Goal: Task Accomplishment & Management: Manage account settings

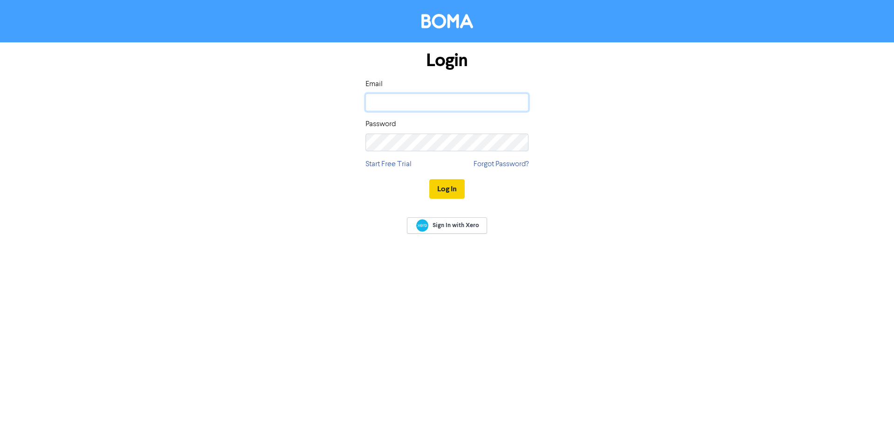
type input "[PERSON_NAME][EMAIL_ADDRESS][DOMAIN_NAME]"
click at [453, 188] on button "Log In" at bounding box center [446, 189] width 35 height 20
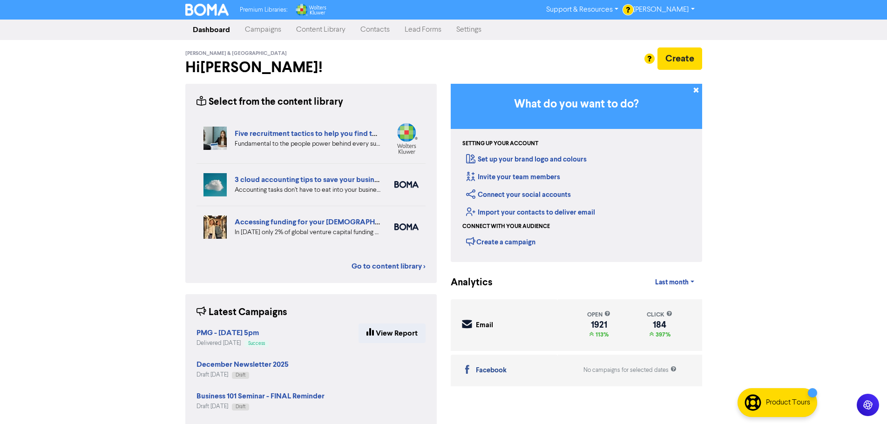
click at [371, 29] on link "Contacts" at bounding box center [375, 29] width 44 height 19
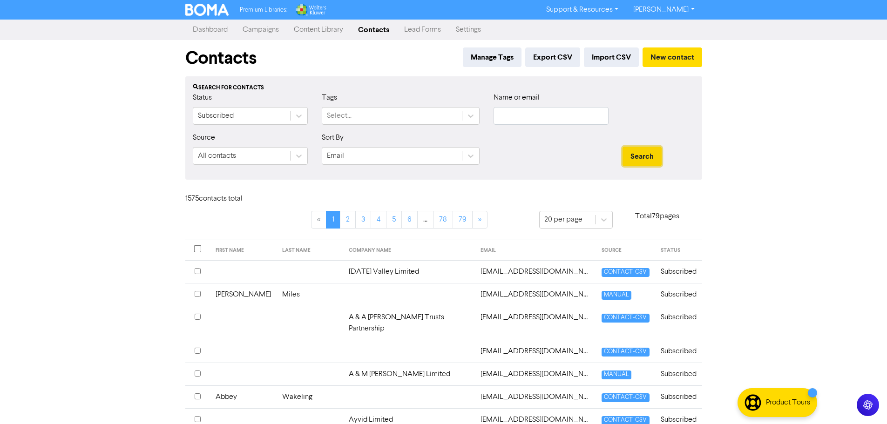
click at [635, 160] on button "Search" at bounding box center [642, 157] width 39 height 20
click at [538, 116] on input "text" at bounding box center [551, 116] width 115 height 18
click at [623, 147] on button "Search" at bounding box center [642, 157] width 39 height 20
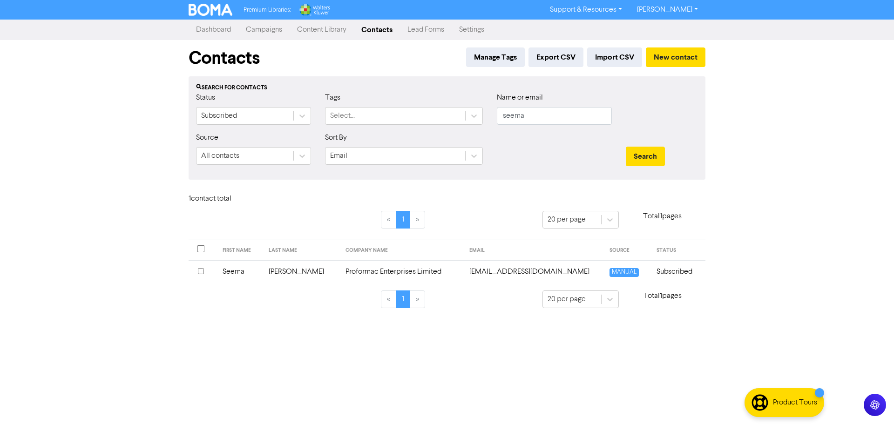
click at [204, 272] on input "checkbox" at bounding box center [201, 271] width 6 height 6
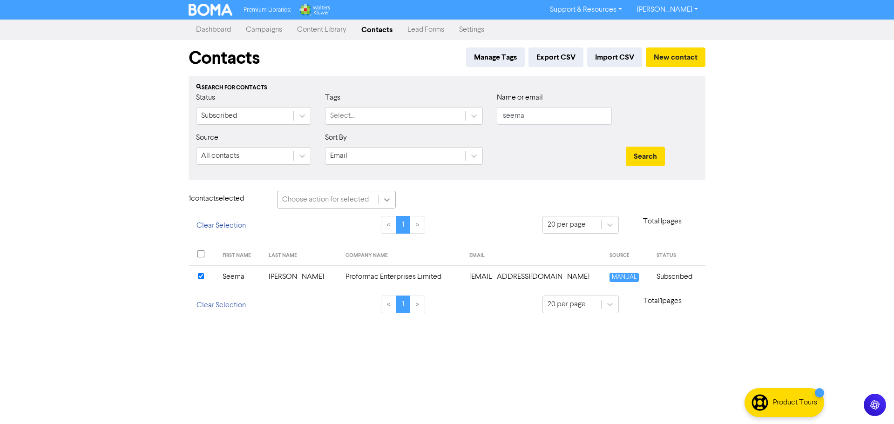
click at [385, 199] on icon at bounding box center [387, 199] width 6 height 3
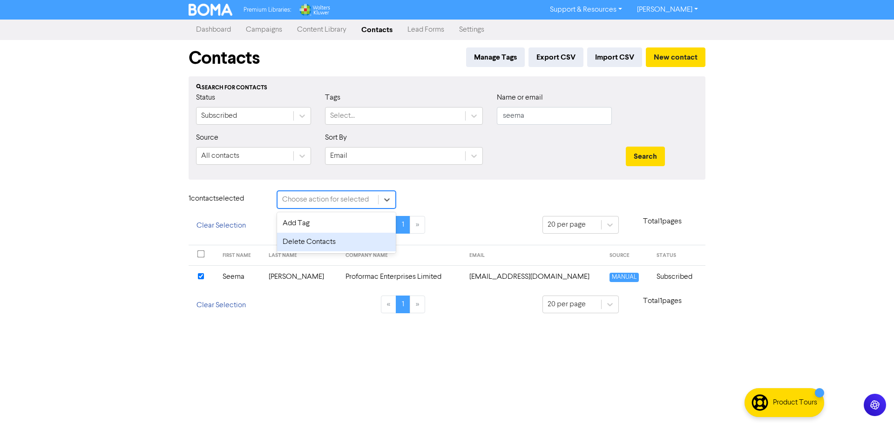
click at [292, 241] on div "Delete Contacts" at bounding box center [336, 242] width 119 height 19
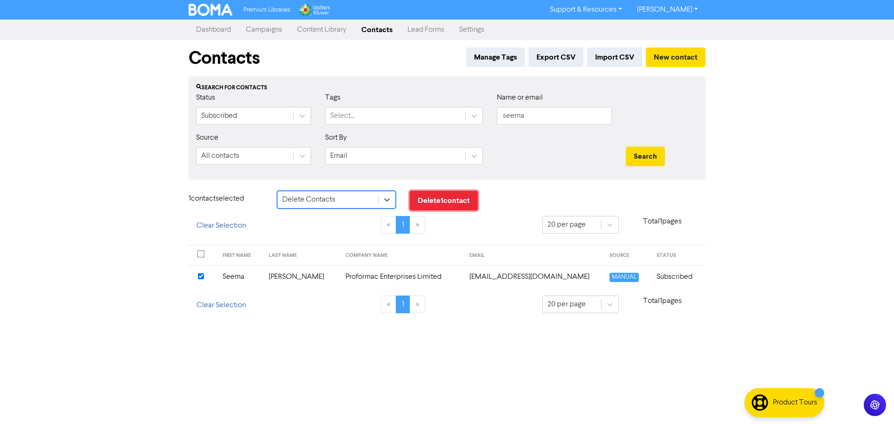
click at [441, 201] on button "Delete 1 contact" at bounding box center [444, 201] width 68 height 20
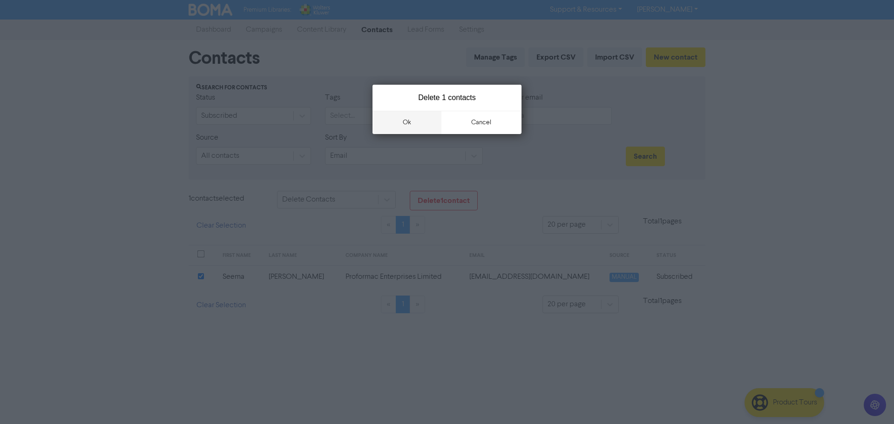
click at [399, 119] on button "ok" at bounding box center [407, 122] width 69 height 23
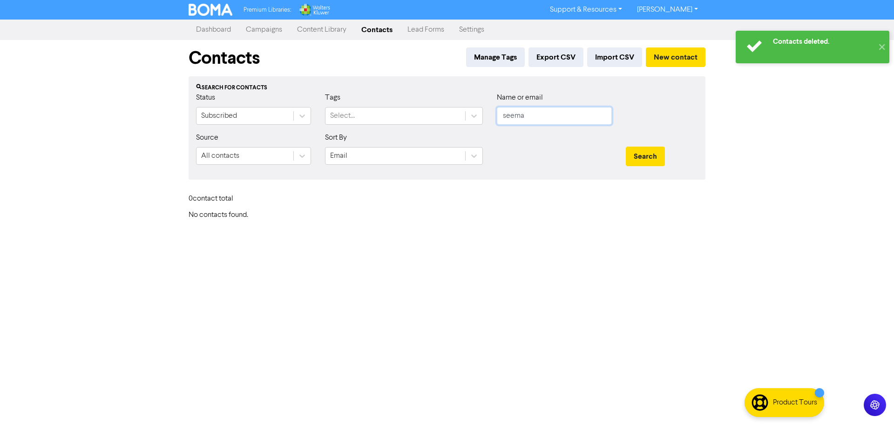
click at [522, 118] on input "seema" at bounding box center [554, 116] width 115 height 18
click at [538, 122] on input "seema" at bounding box center [554, 116] width 115 height 18
type input "s"
click at [626, 147] on button "Search" at bounding box center [645, 157] width 39 height 20
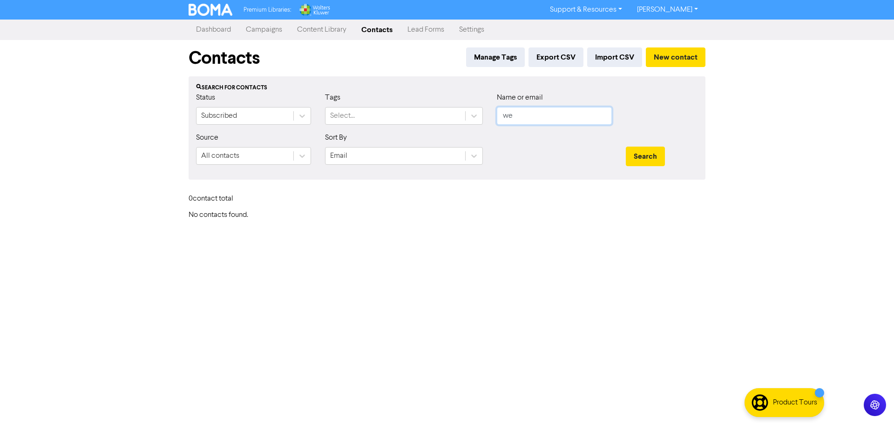
type input "w"
type input "proformac"
click at [626, 147] on button "Search" at bounding box center [645, 157] width 39 height 20
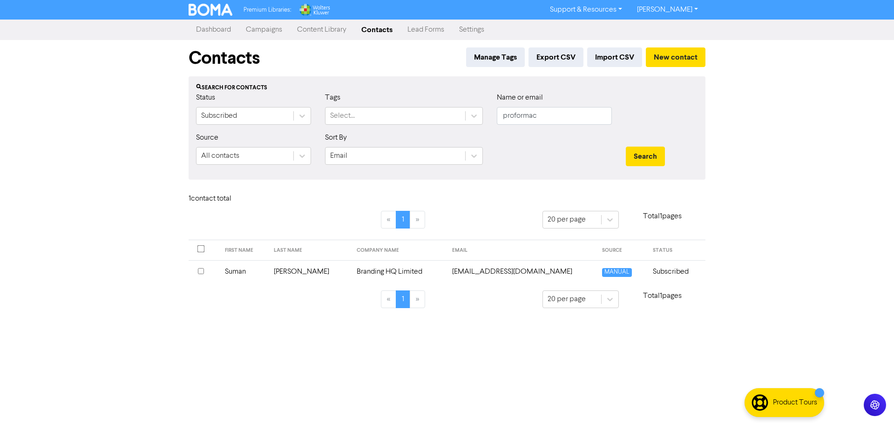
click at [208, 29] on link "Dashboard" at bounding box center [214, 29] width 50 height 19
